Goal: Task Accomplishment & Management: Use online tool/utility

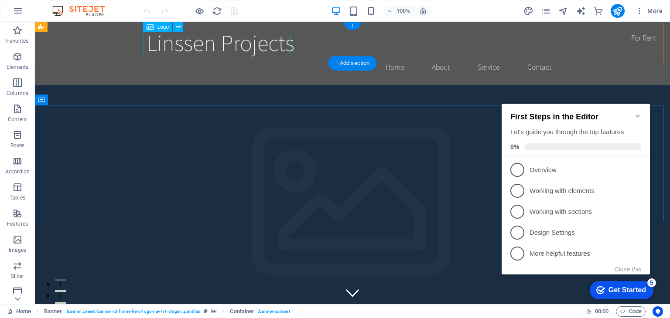
click at [253, 48] on div "Linssen Projects" at bounding box center [353, 42] width 412 height 27
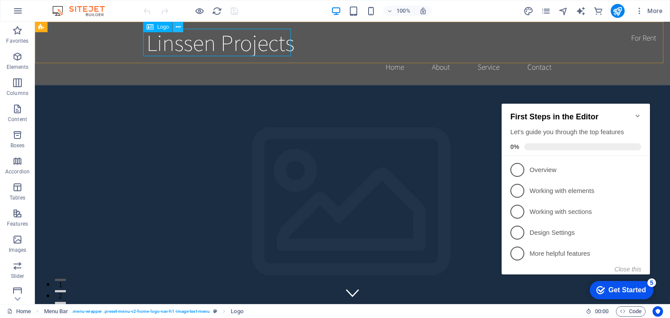
click at [176, 29] on icon at bounding box center [178, 27] width 5 height 9
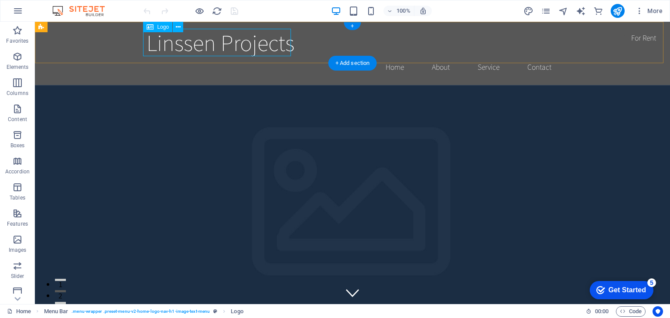
click at [182, 43] on div "Linssen Projects" at bounding box center [353, 42] width 412 height 27
click at [176, 28] on icon at bounding box center [178, 27] width 5 height 9
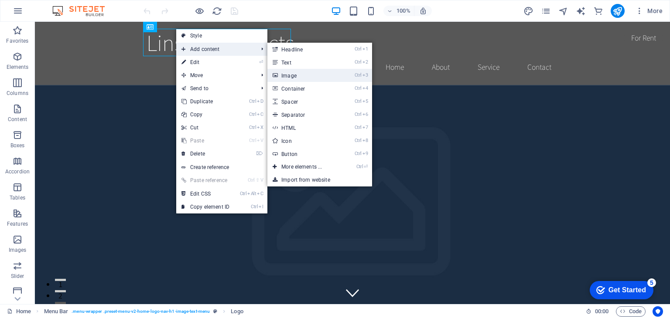
drag, startPoint x: 298, startPoint y: 76, endPoint x: 99, endPoint y: 61, distance: 199.5
click at [298, 76] on link "Ctrl 3 Image" at bounding box center [303, 75] width 72 height 13
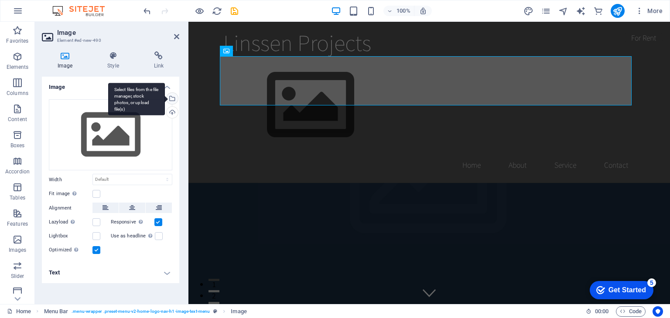
click at [173, 99] on div "Select files from the file manager, stock photos, or upload file(s)" at bounding box center [171, 99] width 13 height 13
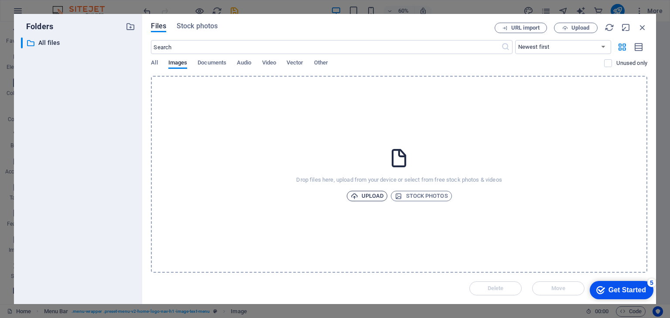
click at [358, 199] on icon "button" at bounding box center [354, 196] width 7 height 7
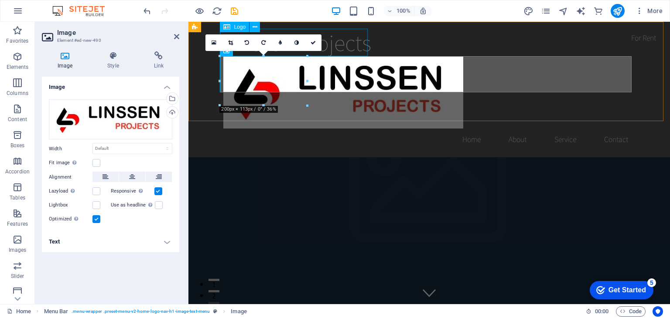
click at [363, 43] on div "Linssen Projects" at bounding box center [429, 42] width 412 height 27
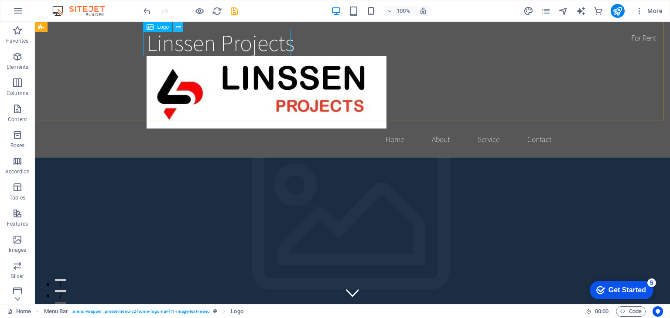
click at [178, 26] on icon at bounding box center [178, 27] width 5 height 9
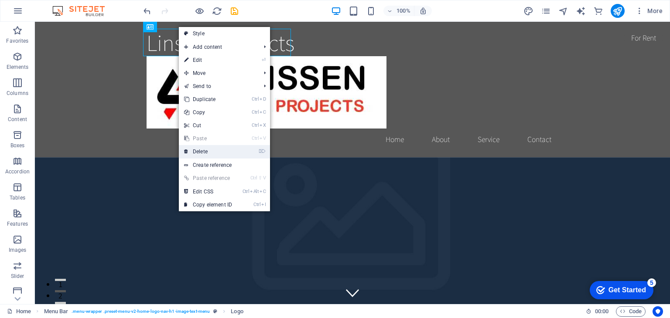
click at [212, 147] on link "⌦ Delete" at bounding box center [208, 151] width 58 height 13
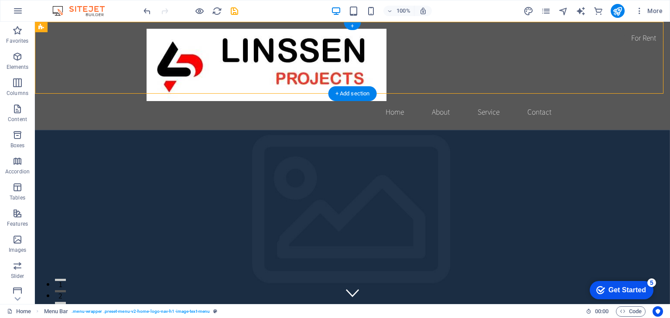
drag, startPoint x: 201, startPoint y: 46, endPoint x: 106, endPoint y: 53, distance: 95.3
click at [106, 53] on div "Home About Service Contact" at bounding box center [352, 76] width 635 height 108
click at [161, 27] on span "Image" at bounding box center [163, 26] width 14 height 5
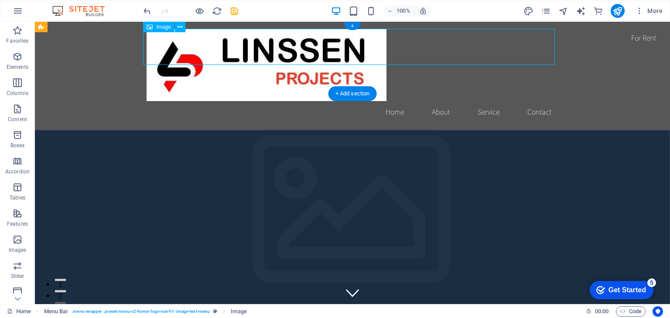
drag, startPoint x: 552, startPoint y: 48, endPoint x: 518, endPoint y: 51, distance: 33.8
click at [518, 51] on figure at bounding box center [353, 65] width 412 height 72
drag, startPoint x: 554, startPoint y: 45, endPoint x: 267, endPoint y: 49, distance: 287.0
click at [267, 49] on figure at bounding box center [353, 65] width 412 height 72
click at [148, 41] on figure at bounding box center [353, 65] width 412 height 72
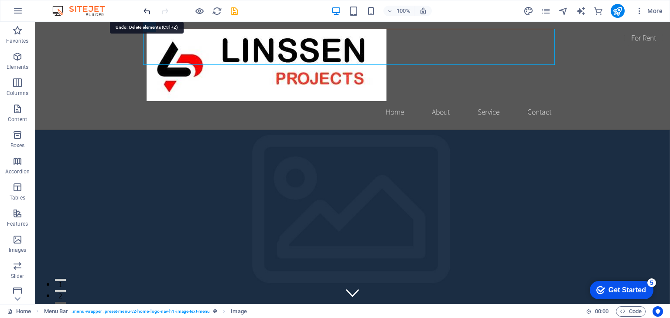
click at [147, 10] on icon "undo" at bounding box center [147, 11] width 10 height 10
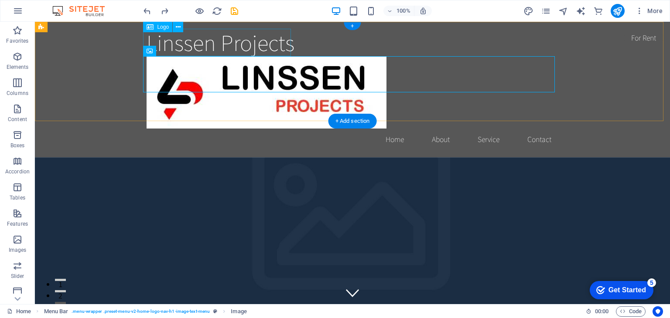
click at [197, 51] on div "Linssen Projects" at bounding box center [353, 42] width 412 height 27
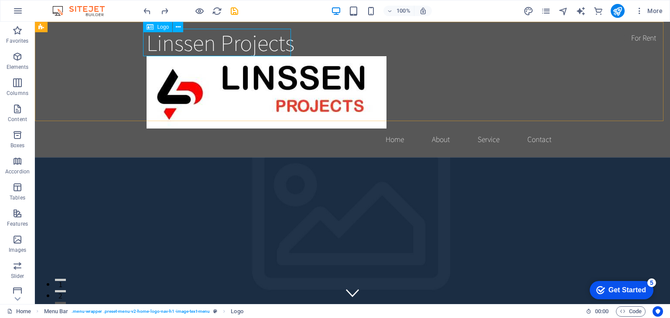
click at [159, 30] on span "Logo" at bounding box center [163, 26] width 12 height 5
click at [156, 27] on div "Logo" at bounding box center [157, 27] width 29 height 10
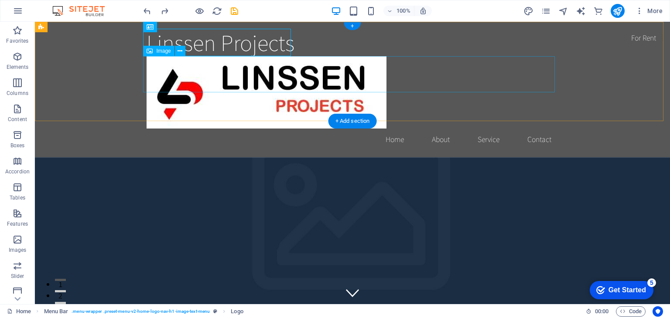
click at [163, 63] on figure at bounding box center [353, 92] width 412 height 72
click at [157, 51] on span "Image" at bounding box center [163, 50] width 14 height 5
click at [183, 52] on button at bounding box center [180, 51] width 10 height 10
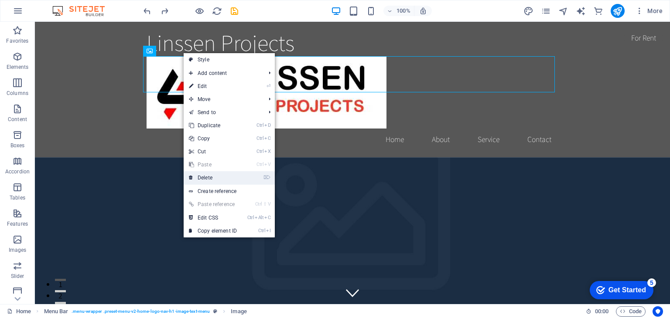
click at [219, 180] on link "⌦ Delete" at bounding box center [213, 177] width 58 height 13
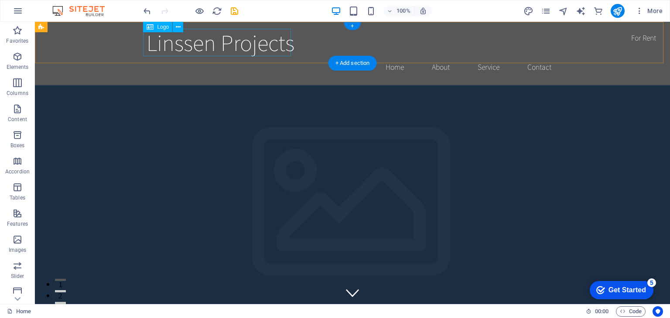
click at [187, 44] on div "Linssen Projects" at bounding box center [353, 42] width 412 height 27
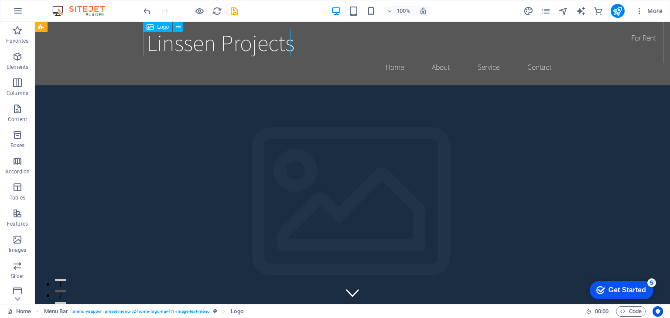
click at [161, 28] on span "Logo" at bounding box center [163, 26] width 12 height 5
click at [177, 30] on icon at bounding box center [178, 27] width 5 height 9
click at [180, 28] on icon at bounding box center [178, 27] width 5 height 9
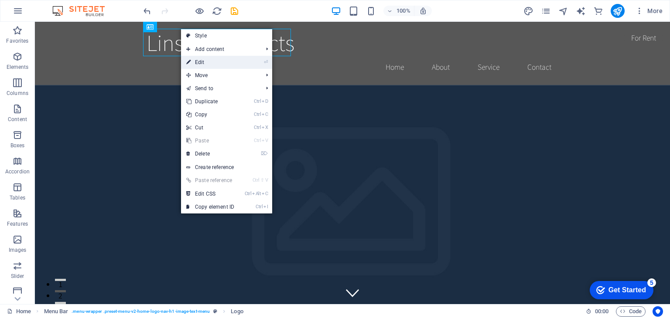
click at [218, 65] on link "⏎ Edit" at bounding box center [210, 62] width 58 height 13
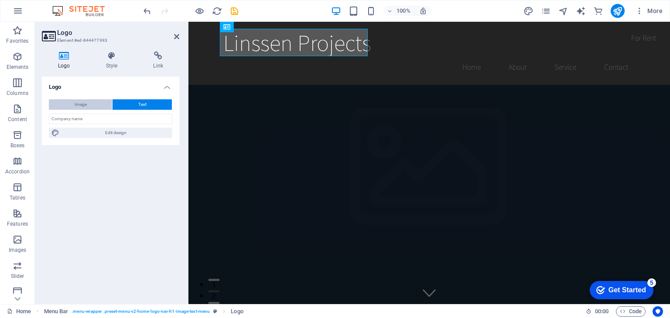
click at [100, 107] on button "Image" at bounding box center [80, 104] width 63 height 10
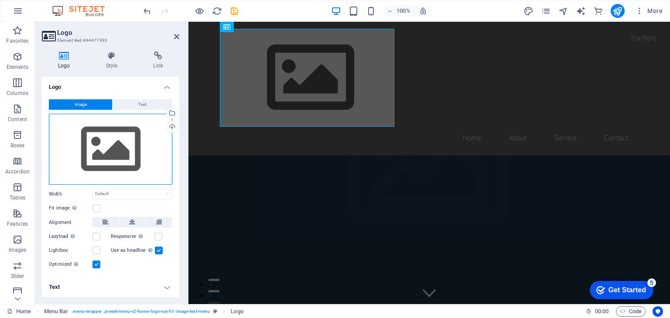
click at [116, 156] on div "Drag files here, click to choose files or select files from Files or our free s…" at bounding box center [110, 150] width 123 height 72
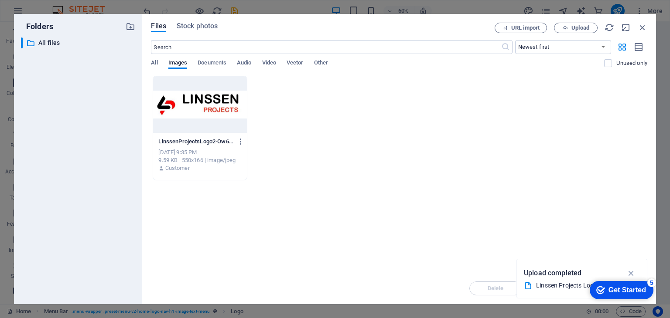
click at [216, 115] on div at bounding box center [199, 104] width 93 height 57
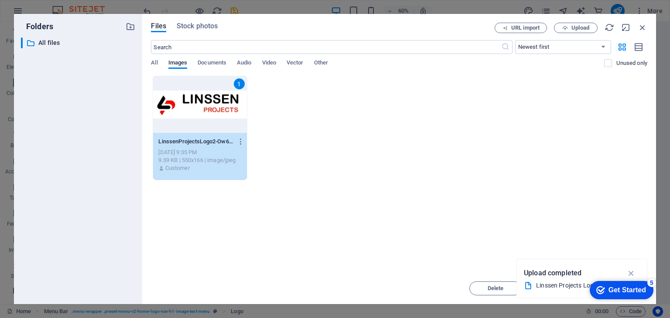
click at [630, 273] on icon "button" at bounding box center [631, 274] width 10 height 10
click at [189, 101] on div "1" at bounding box center [199, 104] width 93 height 57
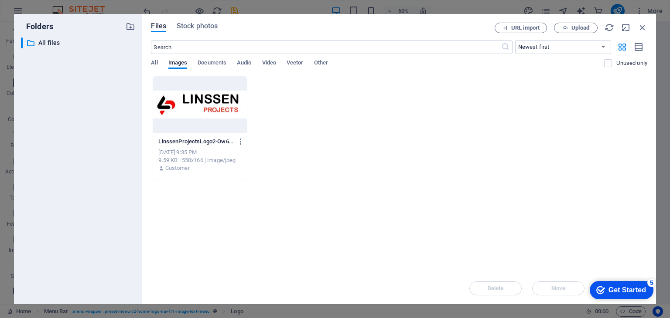
click at [195, 105] on div at bounding box center [199, 104] width 93 height 57
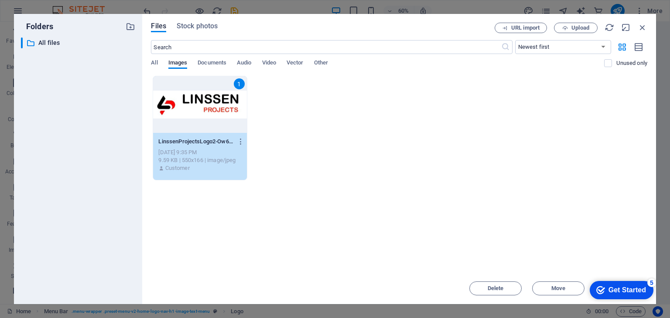
click at [619, 290] on div "Get Started" at bounding box center [627, 291] width 38 height 8
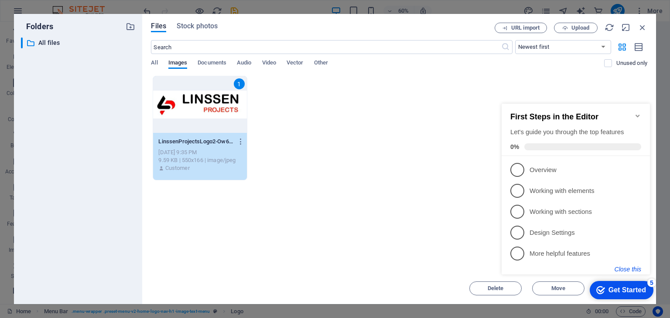
click at [624, 270] on button "Close this" at bounding box center [628, 269] width 27 height 7
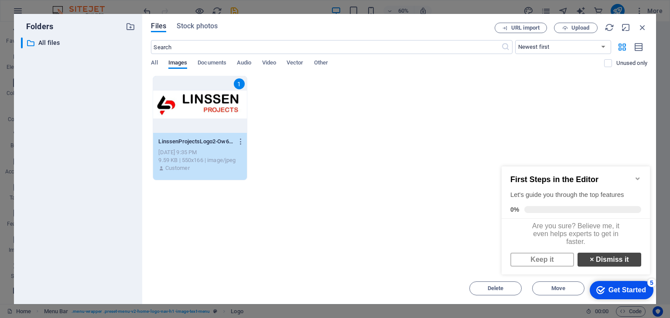
click at [601, 264] on link "× Dismiss it" at bounding box center [609, 260] width 64 height 14
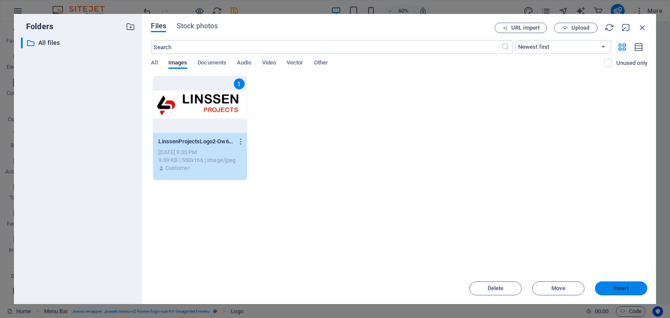
drag, startPoint x: 617, startPoint y: 287, endPoint x: 410, endPoint y: 266, distance: 208.2
click at [617, 287] on span "Insert" at bounding box center [621, 288] width 15 height 5
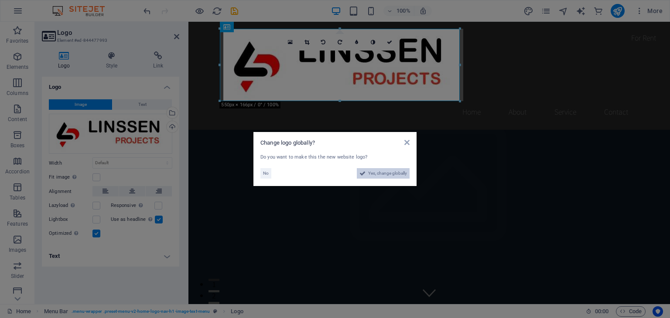
click at [380, 176] on span "Yes, change globally" at bounding box center [387, 173] width 39 height 10
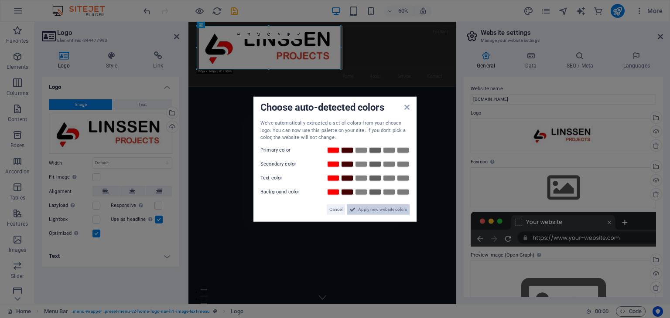
click at [377, 209] on span "Apply new website colors" at bounding box center [382, 209] width 49 height 10
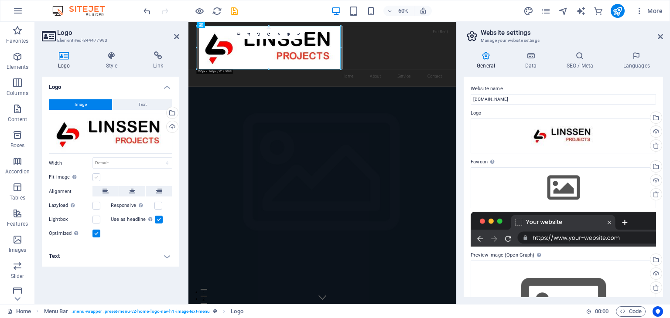
click at [94, 180] on label at bounding box center [96, 178] width 8 height 8
click at [0, 0] on input "Fit image Automatically fit image to a fixed width and height" at bounding box center [0, 0] width 0 height 0
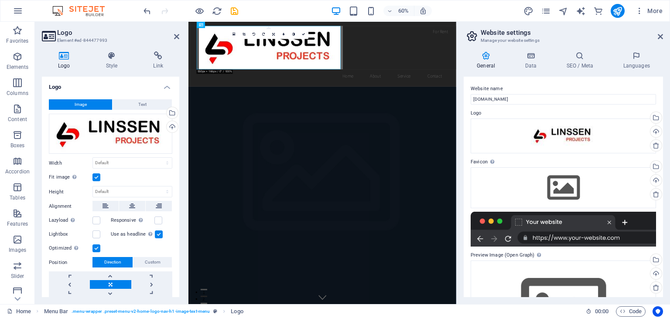
click at [94, 180] on label at bounding box center [96, 178] width 8 height 8
click at [0, 0] on input "Fit image Automatically fit image to a fixed width and height" at bounding box center [0, 0] width 0 height 0
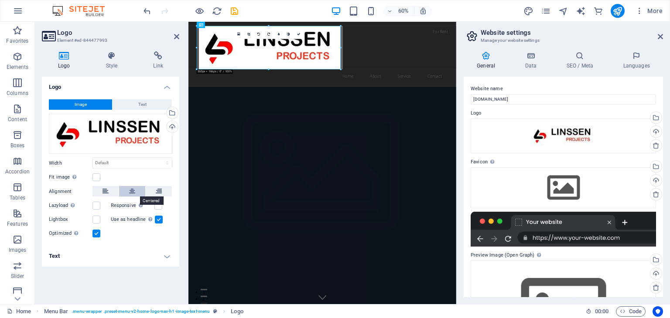
click at [131, 194] on icon at bounding box center [132, 191] width 6 height 10
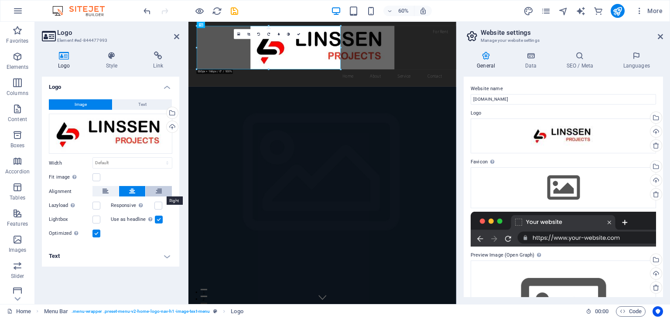
click at [151, 191] on button at bounding box center [159, 191] width 26 height 10
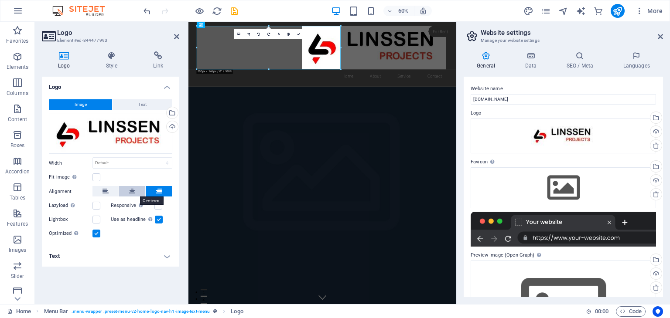
click at [128, 191] on button at bounding box center [132, 191] width 26 height 10
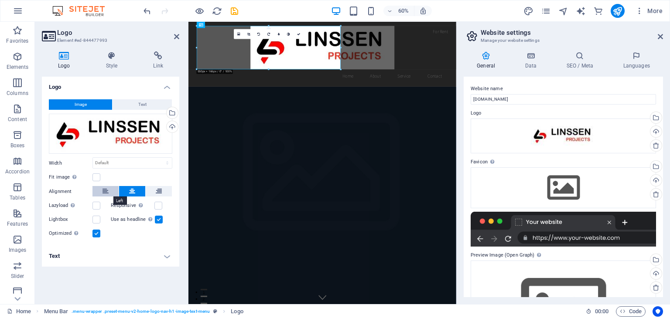
click at [106, 191] on icon at bounding box center [105, 191] width 6 height 10
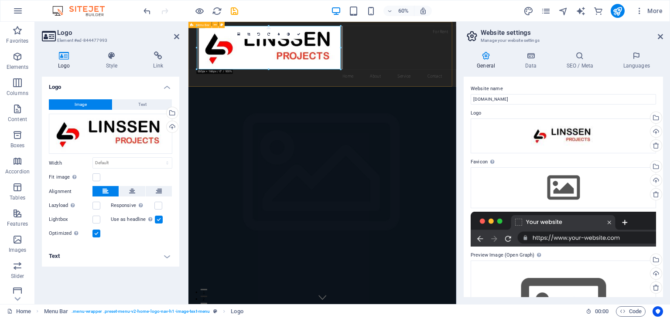
drag, startPoint x: 530, startPoint y: 69, endPoint x: 484, endPoint y: 74, distance: 46.0
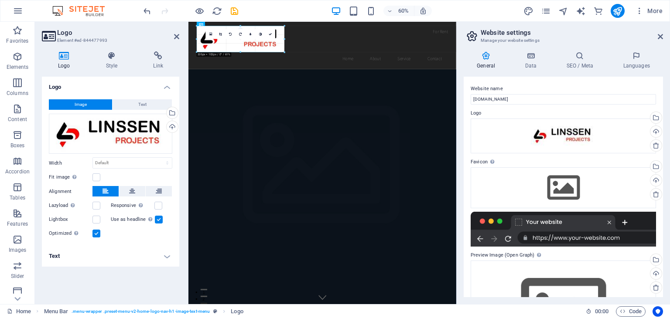
type input "327"
select select "px"
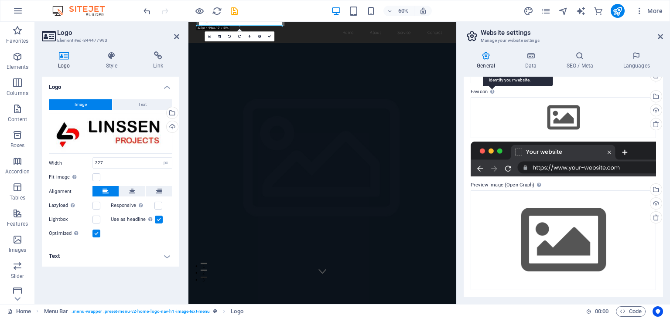
scroll to position [27, 0]
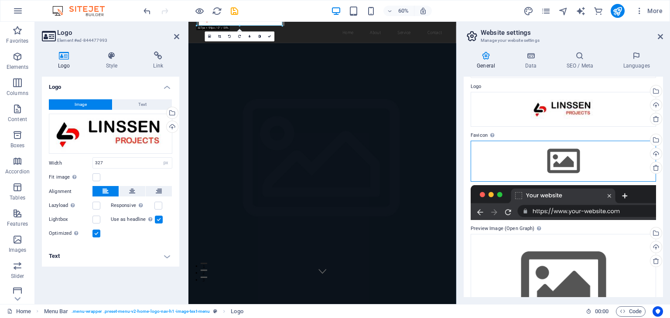
click at [564, 157] on div "Drag files here, click to choose files or select files from Files or our free s…" at bounding box center [563, 161] width 185 height 41
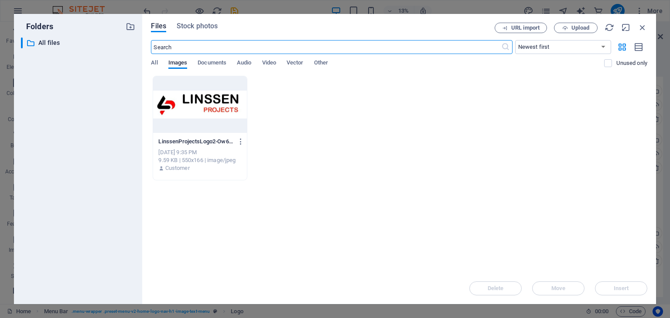
click at [373, 76] on div "LinssenProjectsLogo2-Ow6w-4qnBMQE0c_8kCUnUw.jpg LinssenProjectsLogo2-Ow6w-4qnBM…" at bounding box center [399, 128] width 496 height 105
click at [572, 28] on span "Upload" at bounding box center [580, 27] width 18 height 5
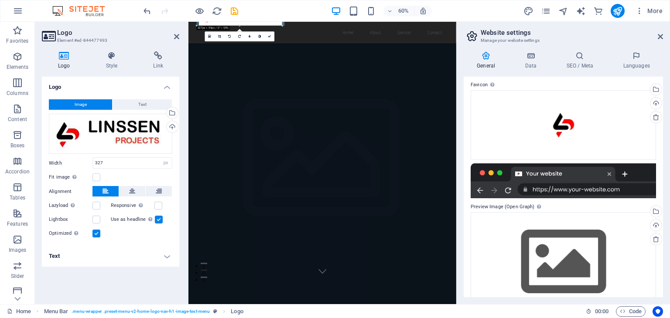
scroll to position [99, 0]
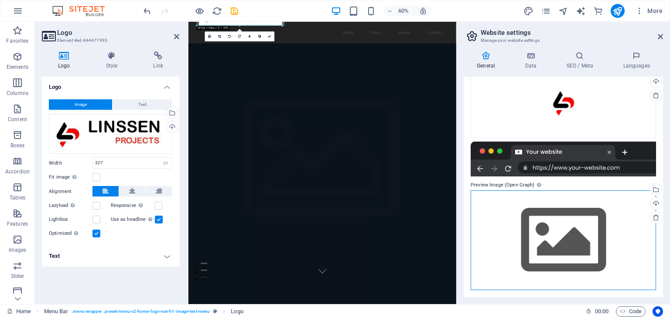
click at [540, 252] on div "Drag files here, click to choose files or select files from Files or our free s…" at bounding box center [563, 241] width 185 height 100
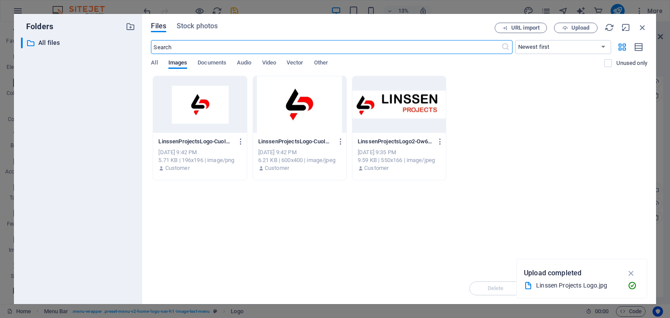
click at [283, 114] on div at bounding box center [299, 104] width 93 height 57
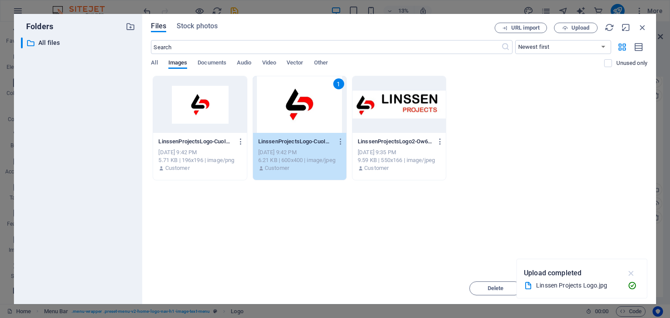
click at [629, 272] on icon "button" at bounding box center [631, 274] width 10 height 10
click at [615, 286] on span "Insert" at bounding box center [621, 288] width 15 height 5
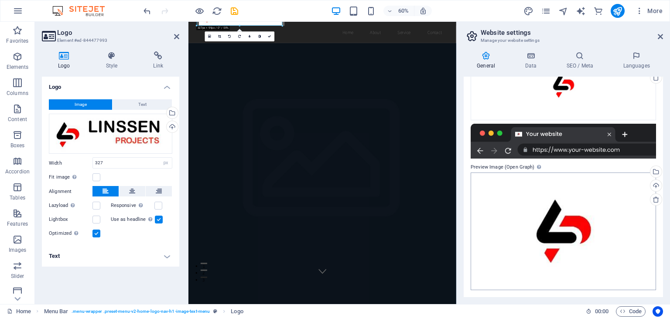
scroll to position [0, 0]
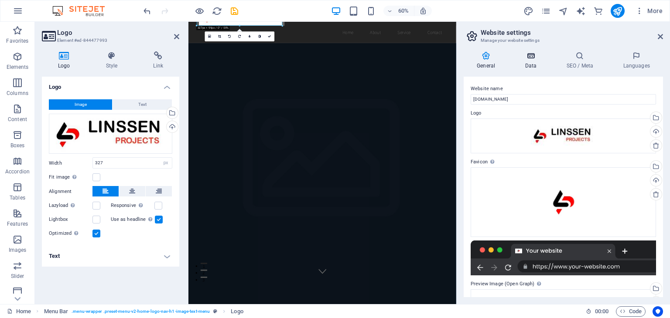
click at [533, 58] on icon at bounding box center [531, 55] width 38 height 9
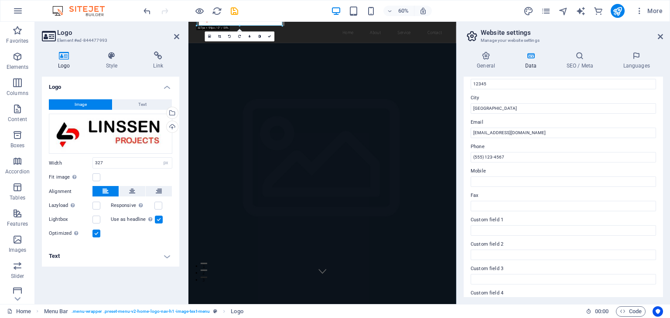
scroll to position [87, 0]
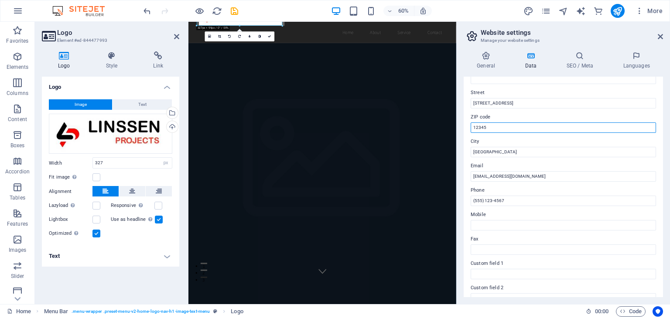
drag, startPoint x: 501, startPoint y: 126, endPoint x: 467, endPoint y: 126, distance: 34.5
click at [467, 126] on div "Contact data for this website. This can be used everywhere on the website and w…" at bounding box center [563, 187] width 199 height 221
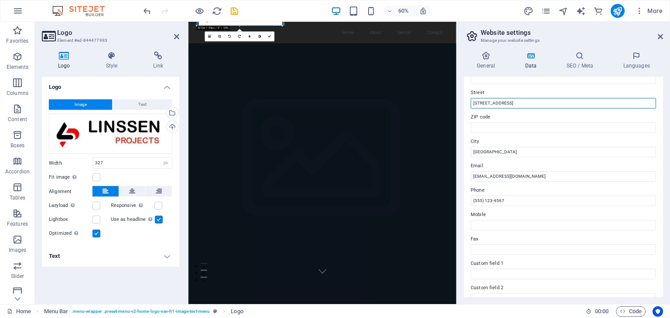
drag, startPoint x: 509, startPoint y: 101, endPoint x: 469, endPoint y: 101, distance: 40.6
click at [469, 101] on div "Contact data for this website. This can be used everywhere on the website and w…" at bounding box center [563, 187] width 199 height 221
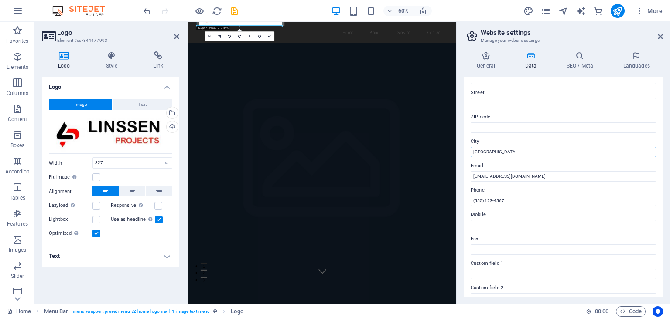
drag, startPoint x: 502, startPoint y: 154, endPoint x: 463, endPoint y: 152, distance: 39.7
click at [463, 152] on div "General Data SEO / Meta Languages Website name [DOMAIN_NAME] Logo Drag files he…" at bounding box center [563, 174] width 213 height 260
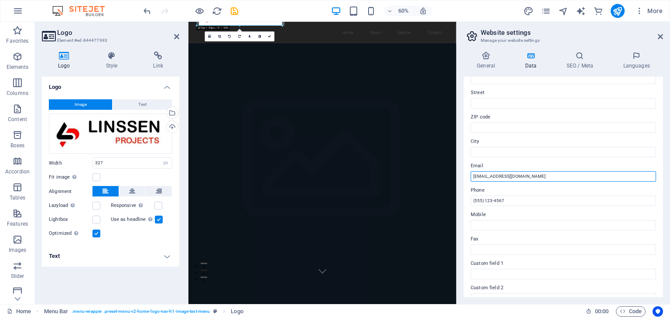
click at [539, 178] on input "[EMAIL_ADDRESS][DOMAIN_NAME]" at bounding box center [563, 176] width 185 height 10
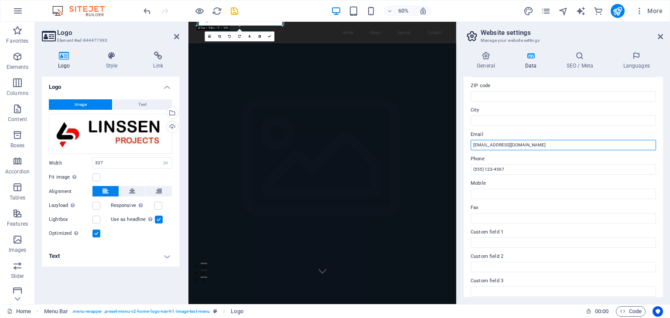
scroll to position [131, 0]
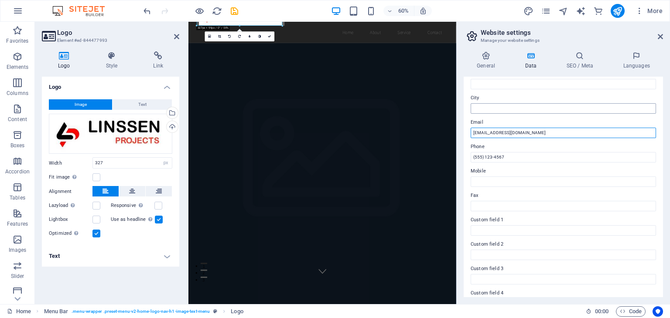
type input "[EMAIL_ADDRESS][DOMAIN_NAME]"
